Goal: Task Accomplishment & Management: Use online tool/utility

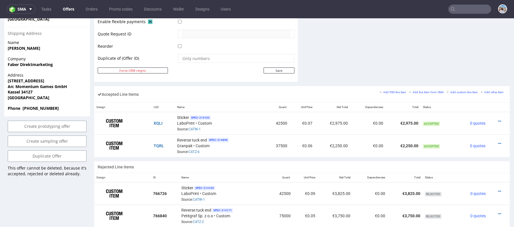
scroll to position [263, 0]
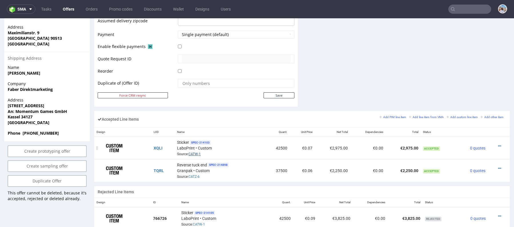
click at [196, 152] on link "CATW-1" at bounding box center [194, 154] width 12 height 4
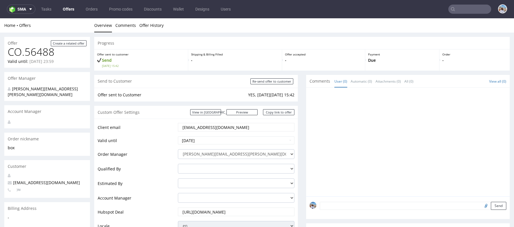
scroll to position [316, 0]
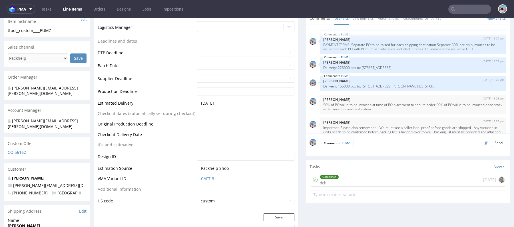
scroll to position [257, 0]
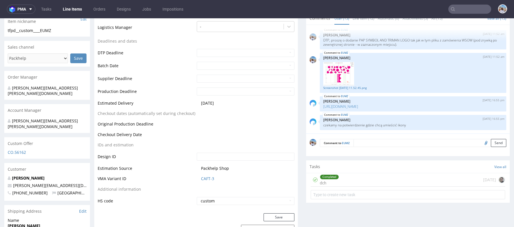
click at [365, 142] on form "Comment to EUMZ Send" at bounding box center [413, 143] width 186 height 8
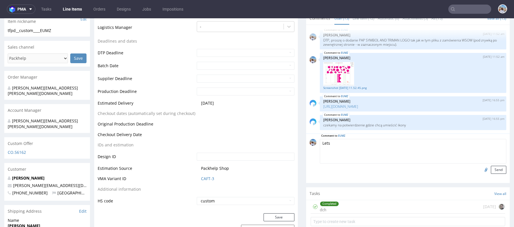
type textarea "Lets"
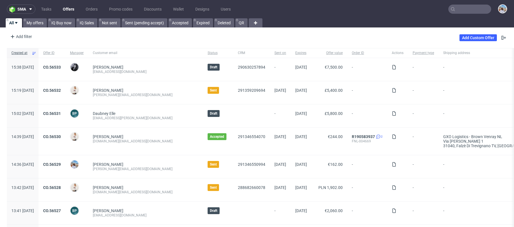
click at [468, 9] on input "text" at bounding box center [469, 9] width 43 height 9
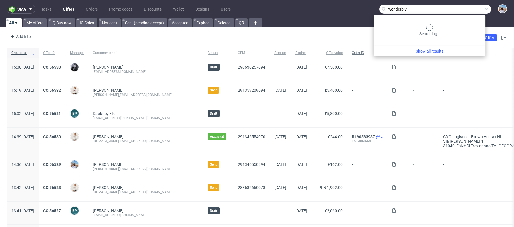
type input "wonderbly"
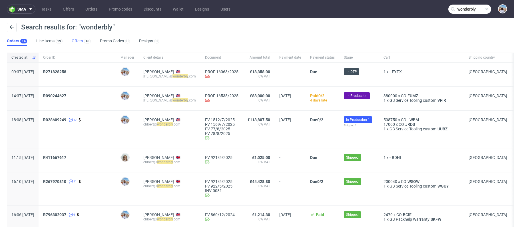
click at [78, 43] on link "Offers 18" at bounding box center [81, 41] width 19 height 9
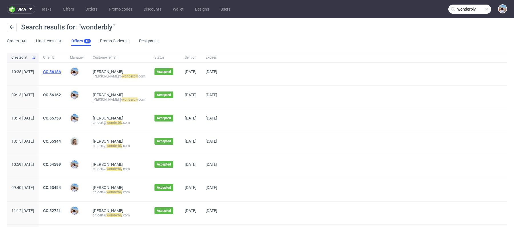
click at [61, 73] on link "CO.56186" at bounding box center [52, 71] width 18 height 5
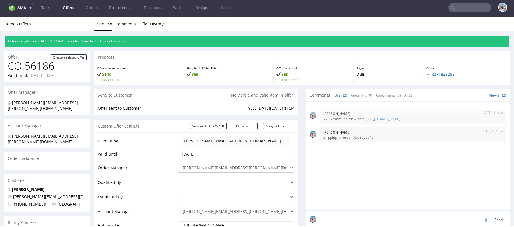
type input "wonderbly"
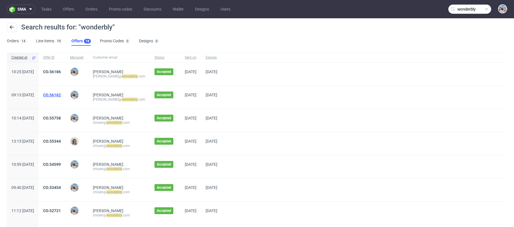
click at [61, 94] on link "CO.56162" at bounding box center [52, 94] width 18 height 5
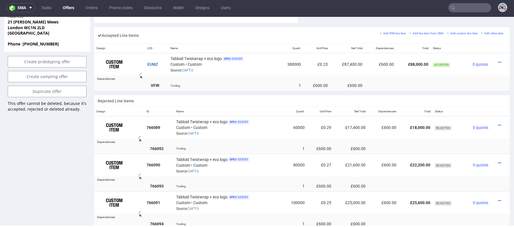
scroll to position [253, 0]
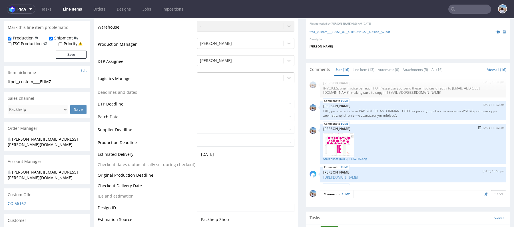
scroll to position [276, 0]
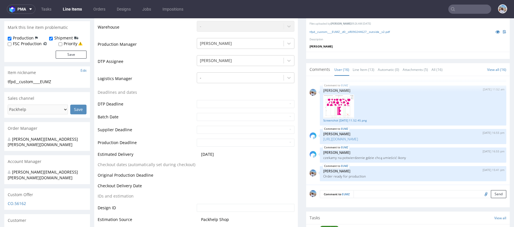
click at [360, 192] on form "Comment to EUMZ Send" at bounding box center [413, 194] width 186 height 8
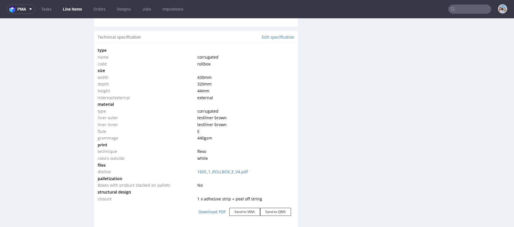
scroll to position [541, 0]
click at [277, 37] on link "Edit specification" at bounding box center [278, 38] width 33 height 6
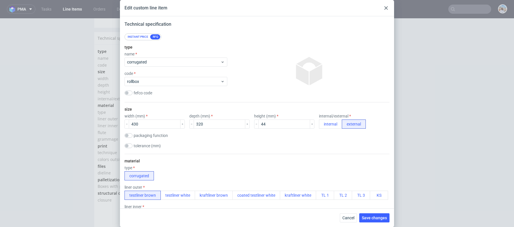
scroll to position [518, 0]
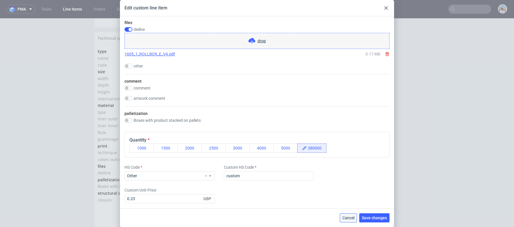
click at [348, 221] on button "Cancel" at bounding box center [348, 217] width 17 height 9
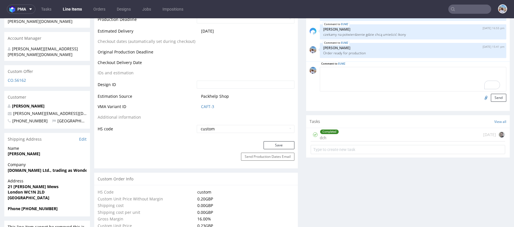
scroll to position [249, 0]
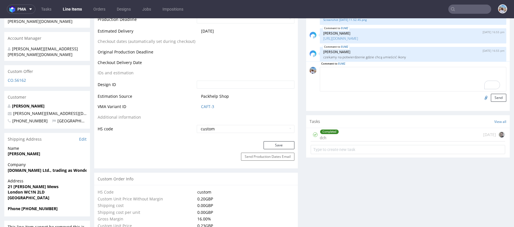
click at [357, 67] on textarea "To enrich screen reader interactions, please activate Accessibility in Grammarl…" at bounding box center [413, 79] width 186 height 25
type textarea "p"
type textarea "o"
click at [381, 70] on textarea "Ostateczne, poprawne i zaakacpetowane siatki - wersja 5 - zgodne z wyceną" at bounding box center [413, 79] width 186 height 25
click at [0, 18] on lt-span "Ignore" at bounding box center [0, 18] width 0 height 0
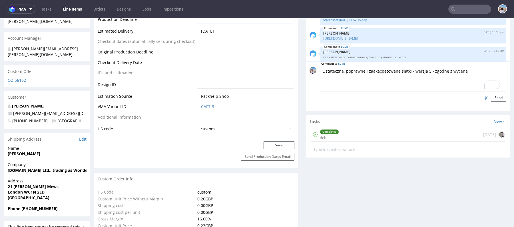
click at [400, 70] on textarea "Ostateczne, poprawne i zaakacpetowane siatki - wersja 5 - zgodne z wyceną" at bounding box center [413, 79] width 186 height 25
click at [0, 18] on lt-em "siatki-wersja" at bounding box center [0, 18] width 0 height 0
type textarea "Ostateczne, poprawne i zaakacpetowane siatki-wersja 5 - zgodne z wyceną"
click at [481, 96] on input "file" at bounding box center [485, 97] width 8 height 7
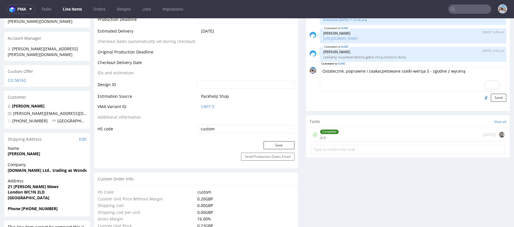
type input "C:\fakepath\1605_1_ROLLBOX_E_V5- final.pdf"
click at [491, 98] on button "Send" at bounding box center [498, 98] width 15 height 8
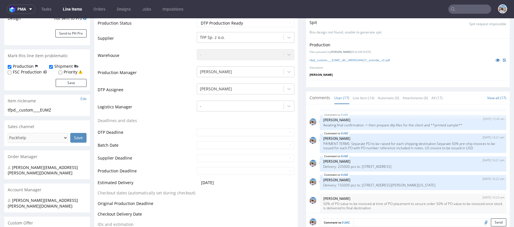
scroll to position [108, 0]
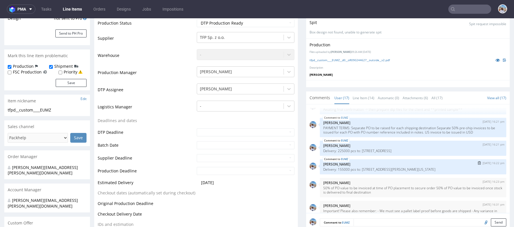
click at [341, 167] on p "Delivery: 155000 pcs to: [STREET_ADDRESS][PERSON_NAME][US_STATE]" at bounding box center [413, 169] width 180 height 4
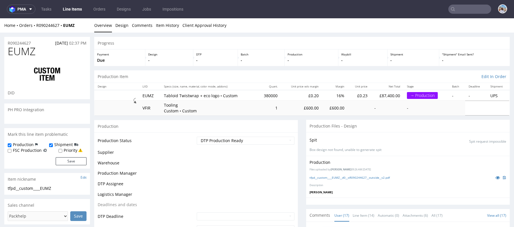
scroll to position [300, 0]
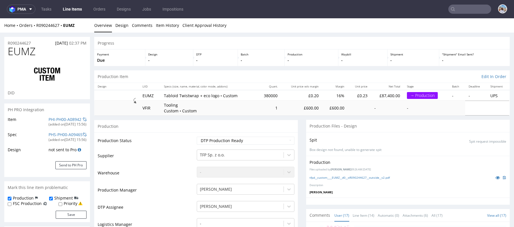
click at [264, 95] on td "380000" at bounding box center [268, 95] width 25 height 11
